Goal: Task Accomplishment & Management: Use online tool/utility

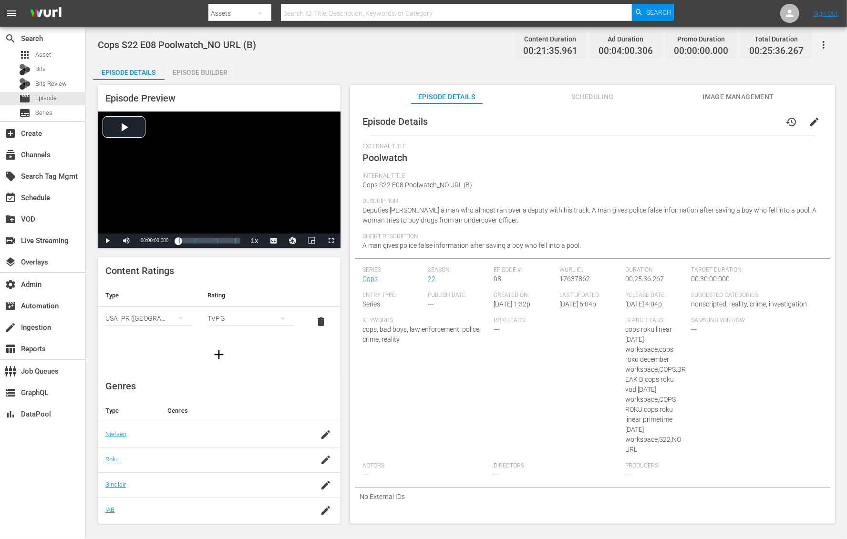
click at [572, 194] on div "Internal Title Cops S22 E08 Poolwatch_NO URL (B)" at bounding box center [592, 185] width 460 height 25
click at [212, 72] on div "Episode Builder" at bounding box center [201, 72] width 72 height 23
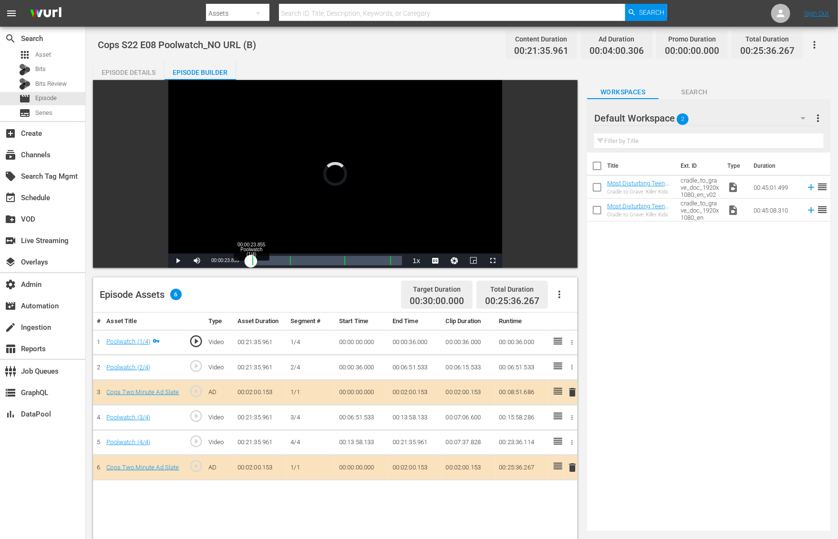
click at [251, 262] on div "00:00:00.300" at bounding box center [250, 261] width 2 height 10
click at [288, 263] on div "Loaded : 7.87% 00:06:35.994 Poolwatch (2/4) 00:00:42.132" at bounding box center [326, 261] width 154 height 10
click at [342, 262] on div "Loaded : 39.97% 00:15:35.119 Poolwatch (3/4) 00:00:08.713 Cue Point 3: 00:15:58…" at bounding box center [326, 261] width 154 height 10
click at [289, 261] on div "00:06:45.536 Poolwatch (2/4)" at bounding box center [289, 261] width 0 height 10
click at [302, 261] on div "00:08:49.582 Cops Two Minute Ad Slate" at bounding box center [302, 261] width 0 height 10
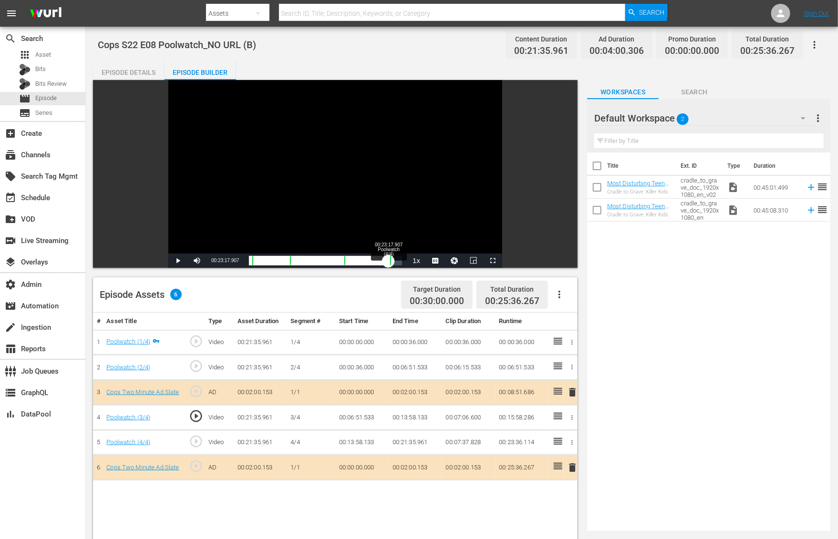
click at [389, 262] on div "Loaded : 37.07% 00:23:17.907 Poolwatch (4/4) 00:07:00.122 Cue Point 3: 00:15:58…" at bounding box center [326, 261] width 154 height 10
click at [387, 261] on div "00:21:19.084" at bounding box center [319, 261] width 140 height 10
click at [318, 201] on div "Video Player" at bounding box center [335, 167] width 334 height 174
click at [125, 72] on div "Episode Details" at bounding box center [129, 72] width 72 height 23
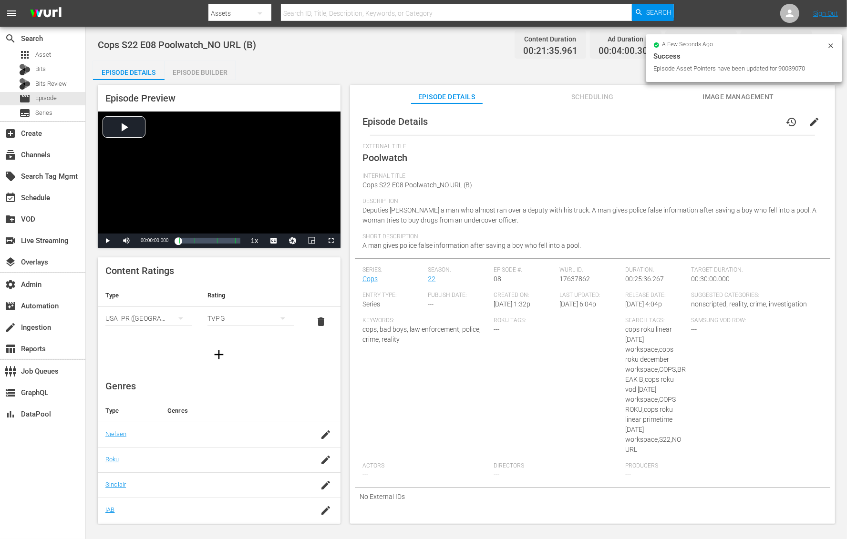
click at [660, 111] on div "Episode Details history edit" at bounding box center [592, 121] width 475 height 27
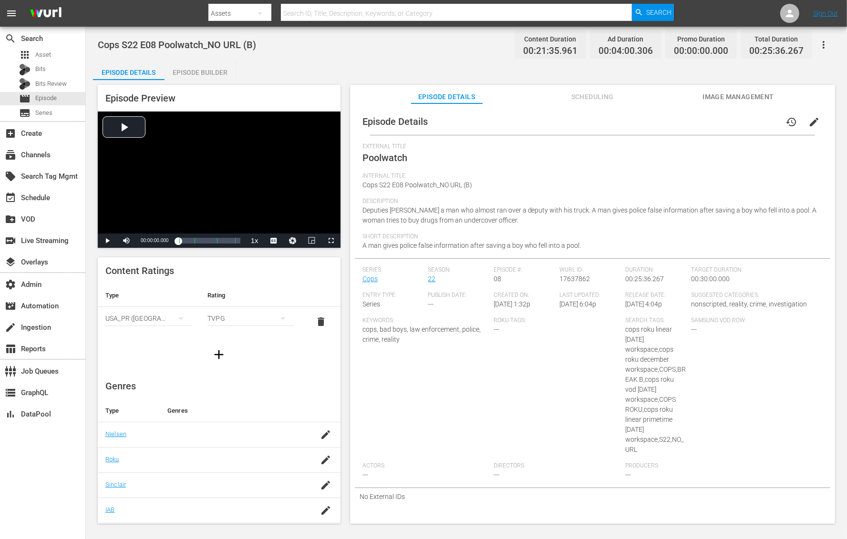
click at [441, 330] on span "cops, bad boys, law enforcement, police, crime, reality" at bounding box center [421, 335] width 118 height 18
click at [212, 72] on div "Episode Builder" at bounding box center [201, 72] width 72 height 23
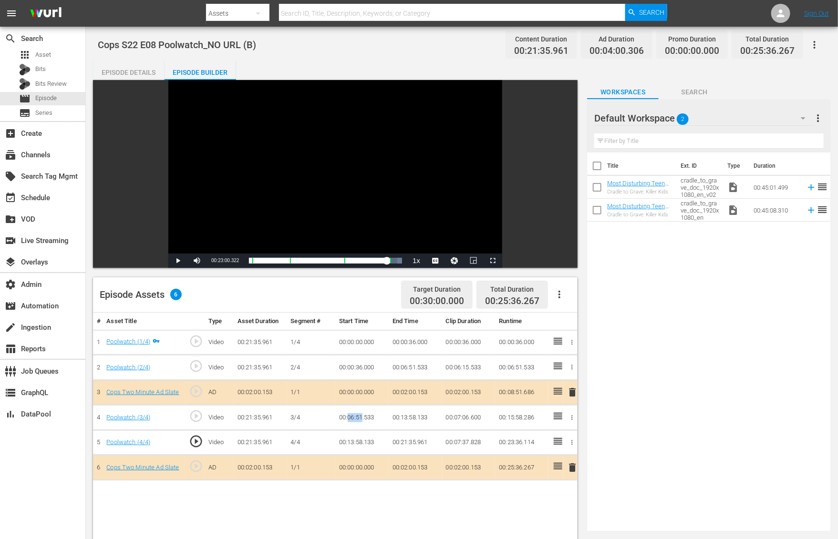
drag, startPoint x: 349, startPoint y: 416, endPoint x: 362, endPoint y: 416, distance: 12.9
click at [362, 416] on td "00:06:51.533" at bounding box center [361, 417] width 53 height 25
copy td "06:51"
click at [125, 75] on div "Episode Details" at bounding box center [129, 72] width 72 height 23
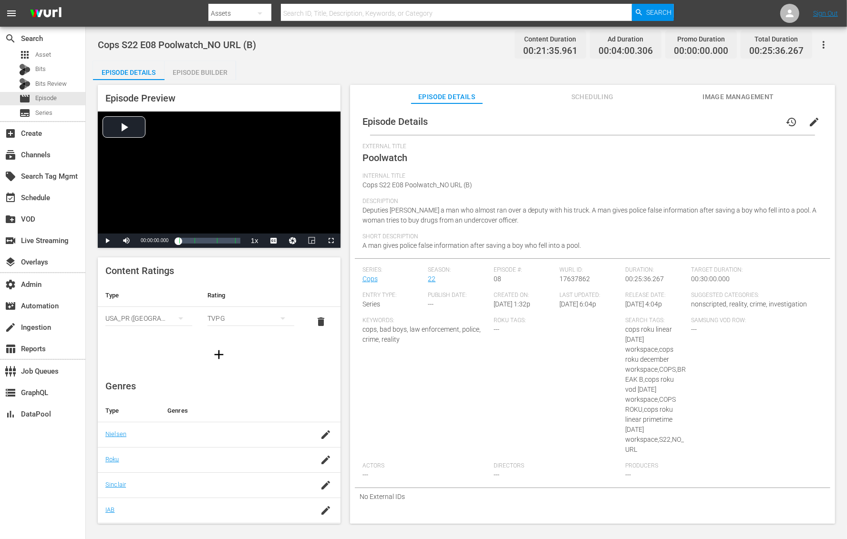
click at [401, 155] on span "Poolwatch" at bounding box center [384, 157] width 45 height 11
copy span "Poolwatch"
